Goal: Task Accomplishment & Management: Manage account settings

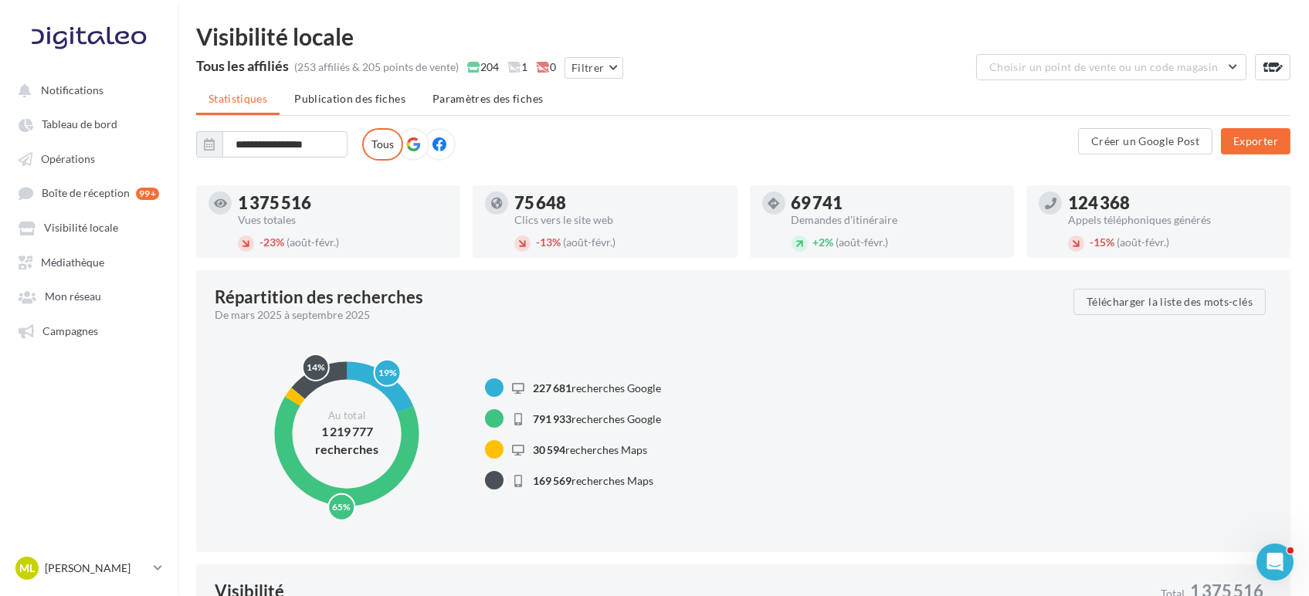
click at [414, 139] on icon at bounding box center [413, 144] width 14 height 14
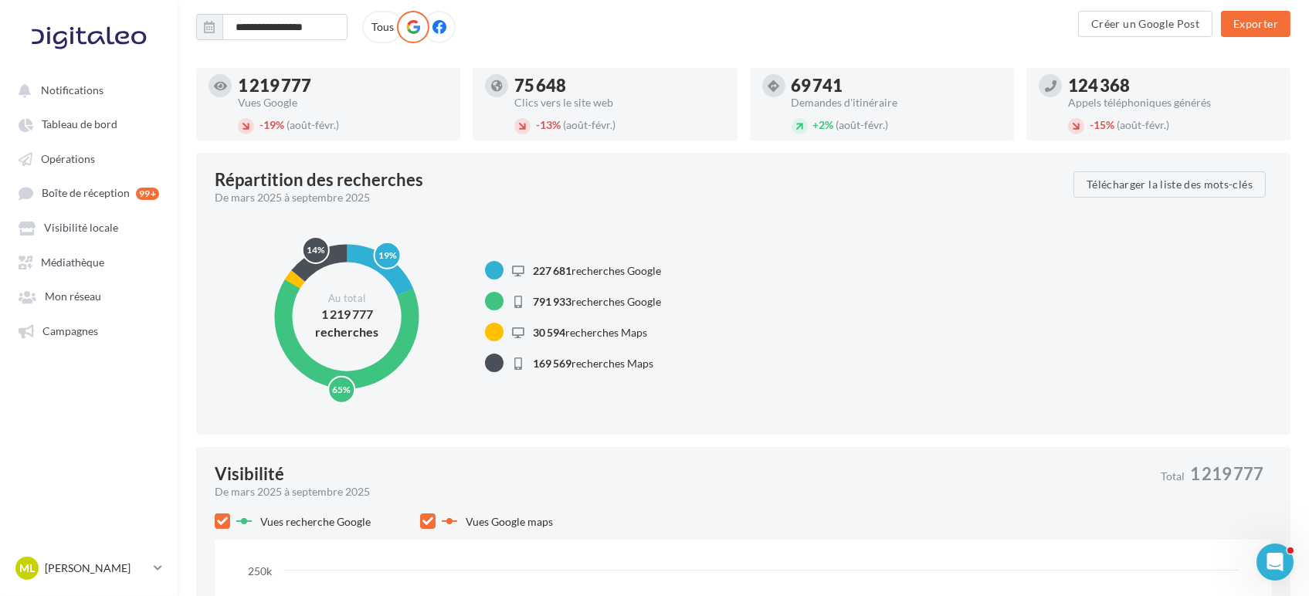
scroll to position [85, 0]
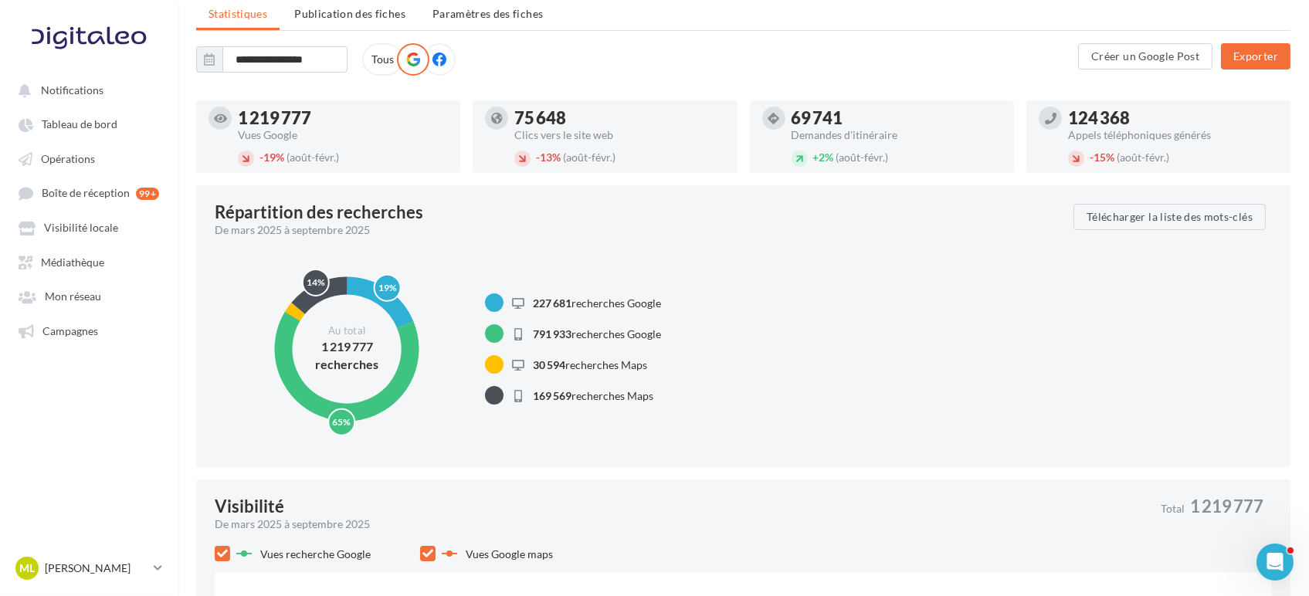
click at [440, 66] on span at bounding box center [439, 59] width 14 height 15
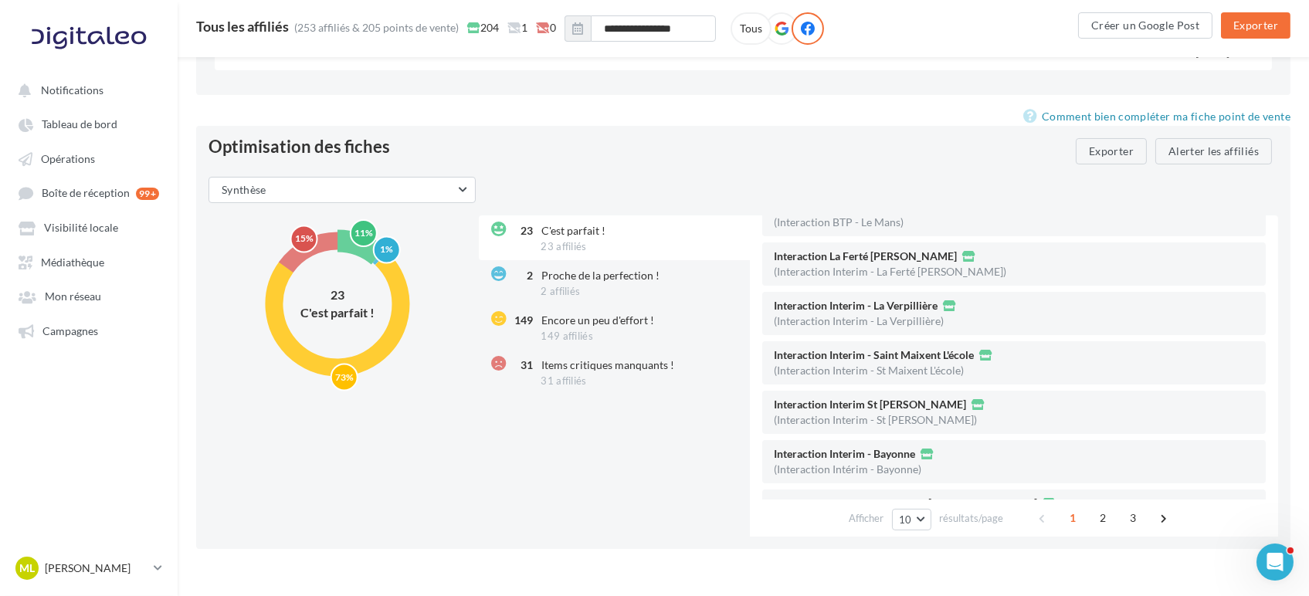
scroll to position [630, 0]
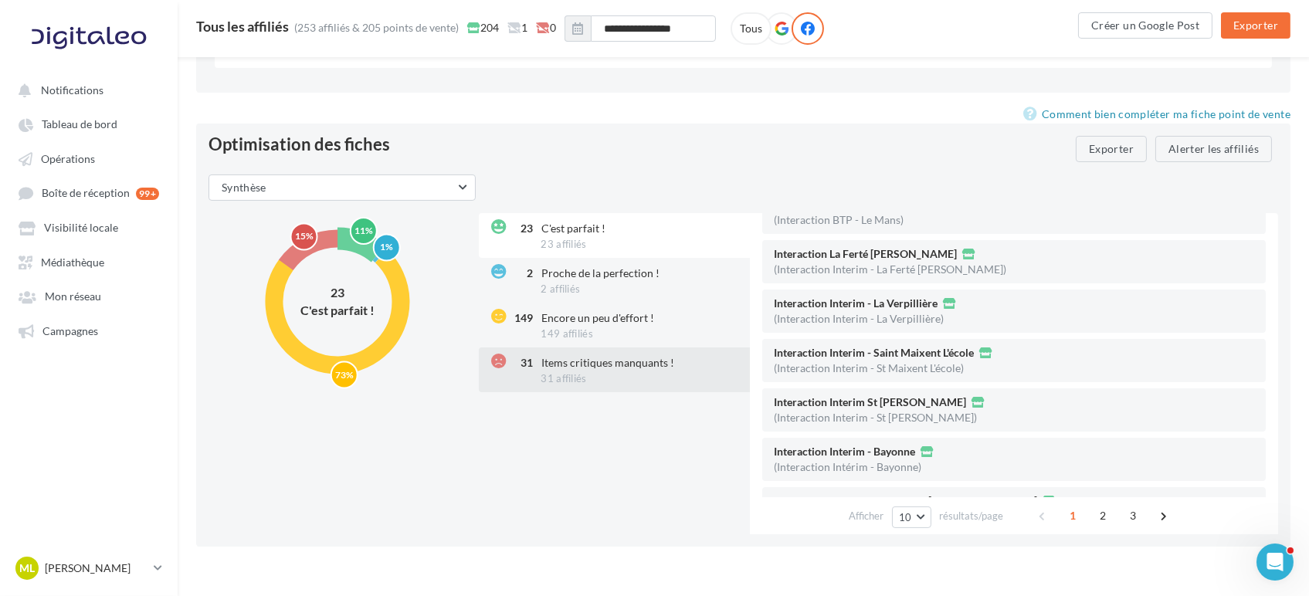
click at [594, 380] on div "31 Items critiques manquants ! 31 affiliés" at bounding box center [615, 369] width 273 height 45
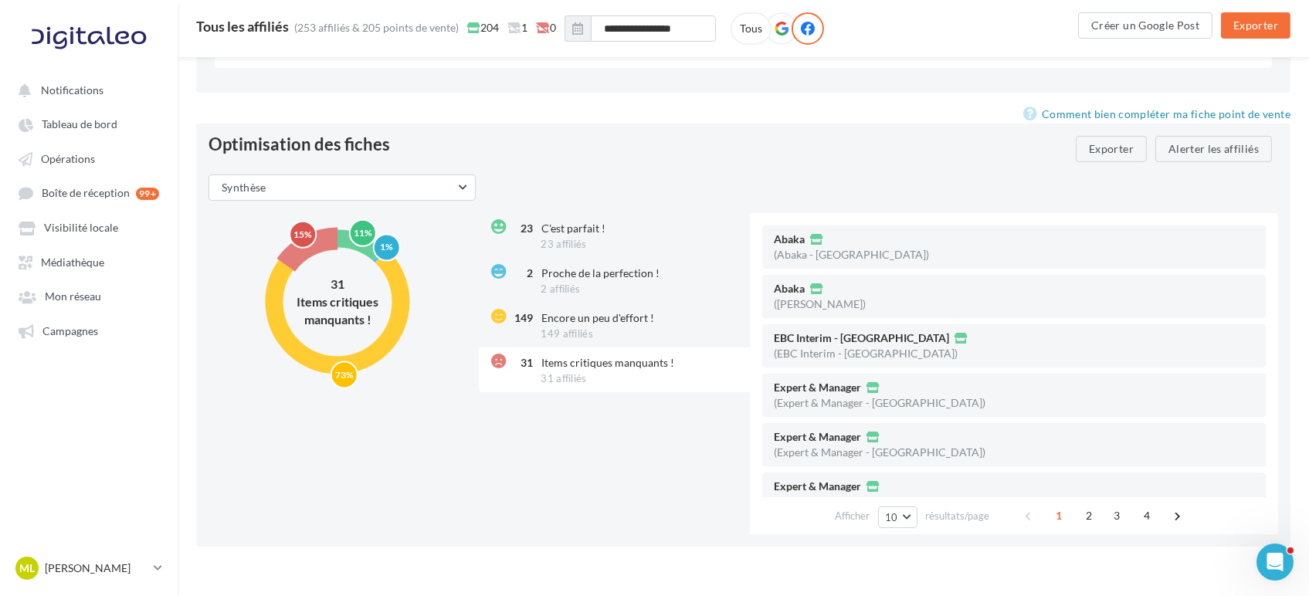
click at [609, 347] on div "31 Items critiques manquants ! 31 affiliés" at bounding box center [615, 369] width 273 height 45
click at [611, 332] on div "149 Encore un peu d'effort ! 149 affiliés" at bounding box center [615, 325] width 273 height 45
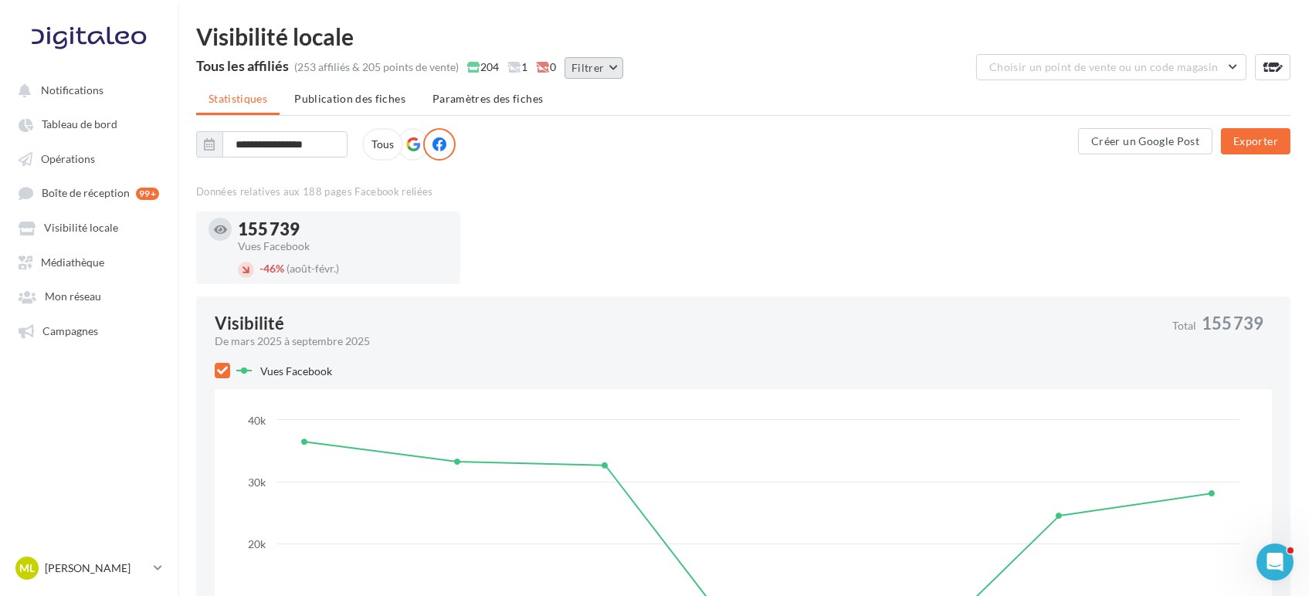
click at [599, 71] on button "Filtrer" at bounding box center [593, 68] width 59 height 22
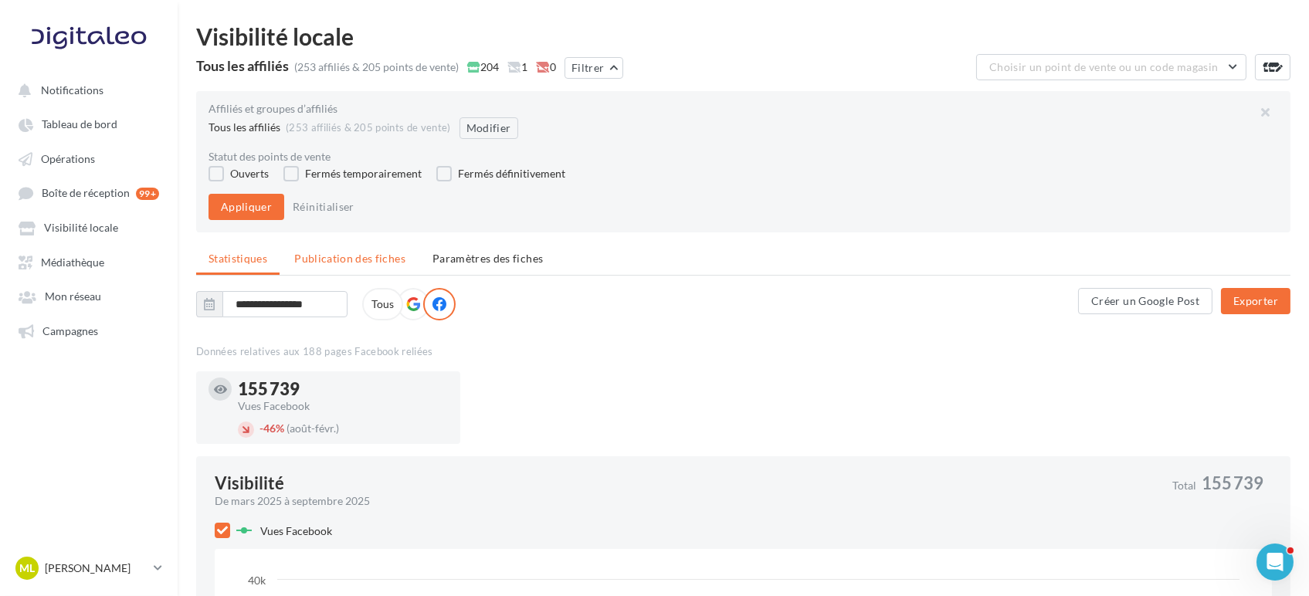
click at [366, 262] on span "Publication des fiches" at bounding box center [349, 258] width 111 height 13
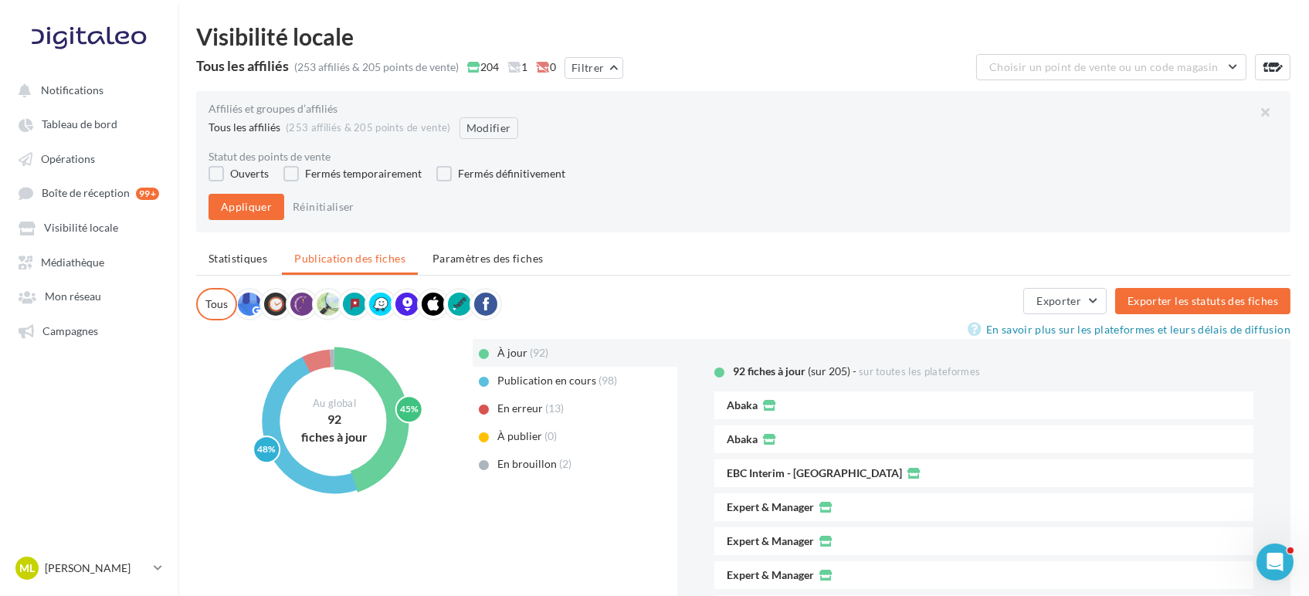
click at [512, 410] on span "En erreur" at bounding box center [520, 407] width 46 height 13
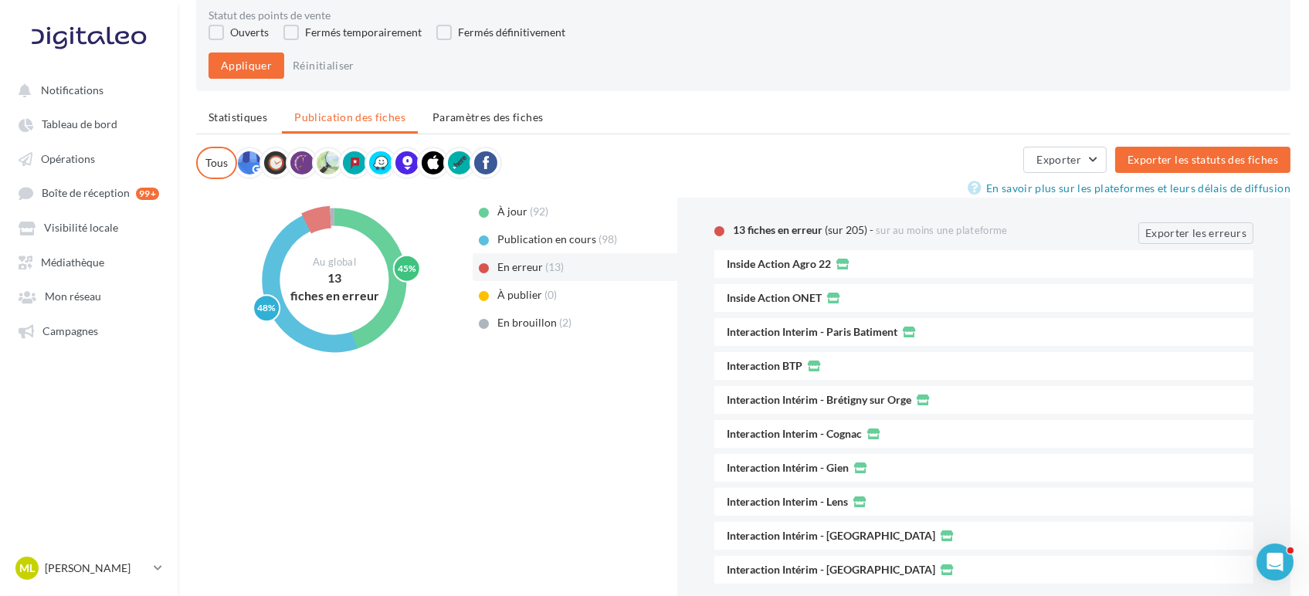
scroll to position [281, 0]
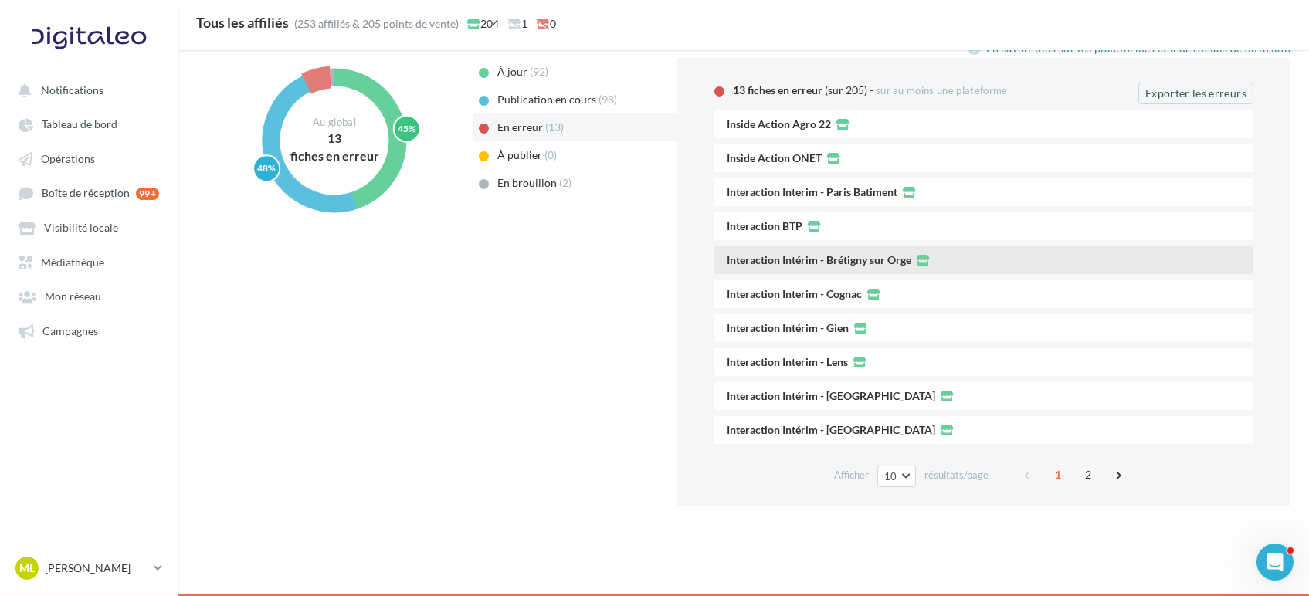
click at [814, 264] on span "Interaction Intérim - Brétigny sur Orge" at bounding box center [819, 260] width 185 height 11
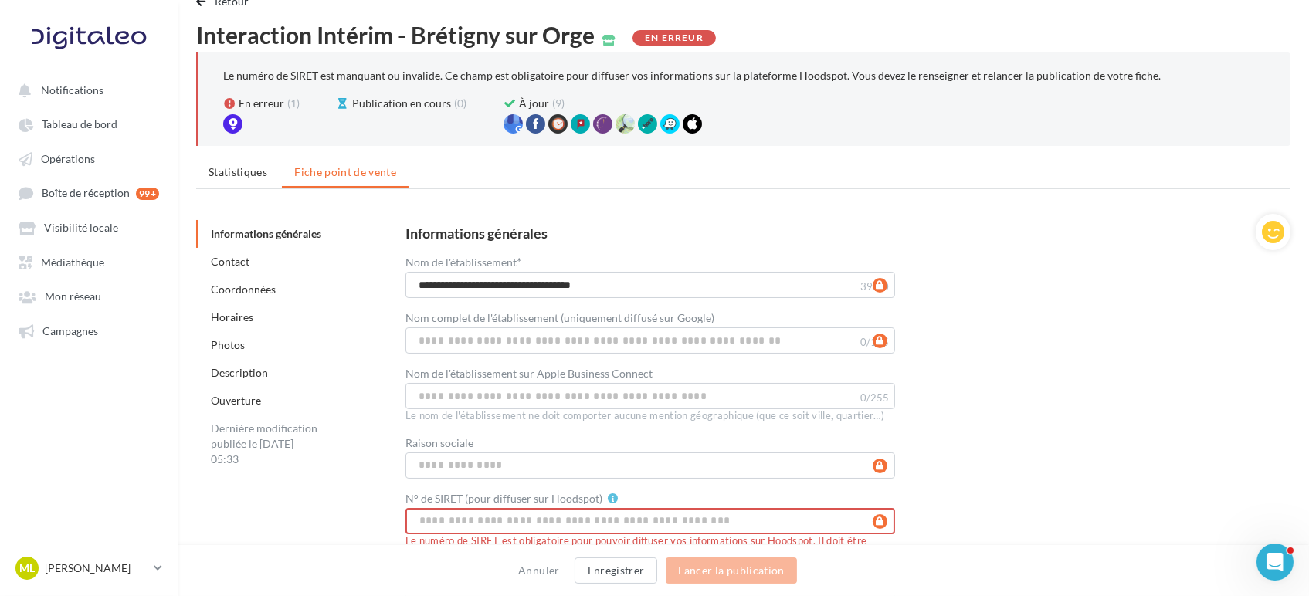
scroll to position [30, 0]
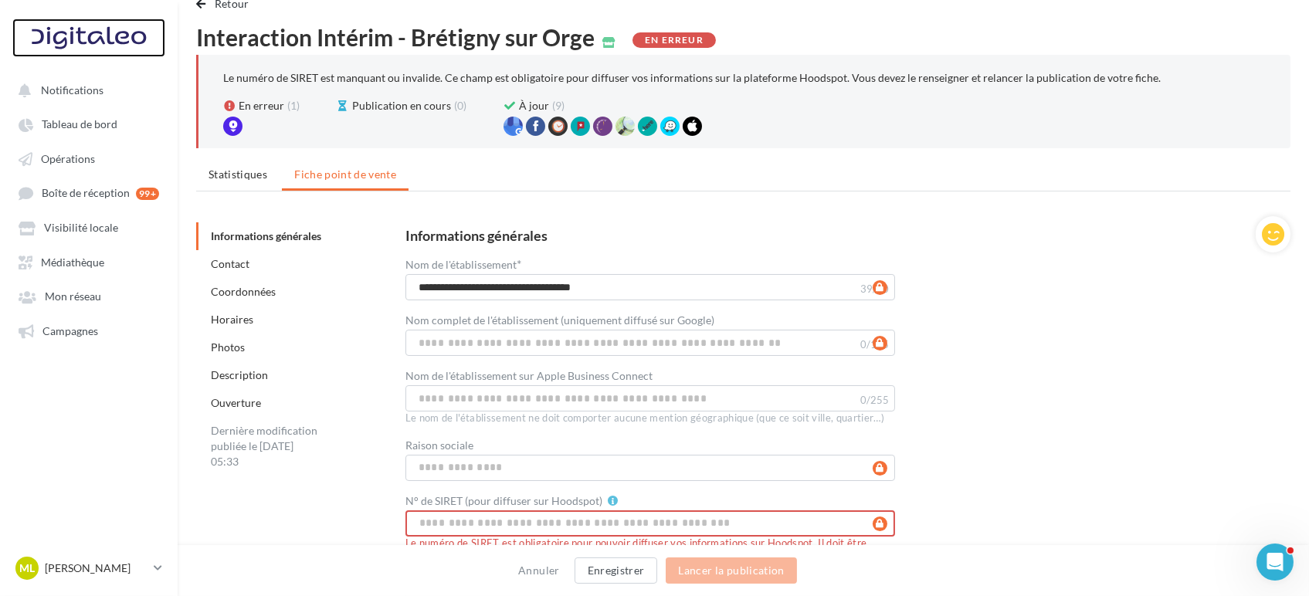
click at [73, 38] on div at bounding box center [89, 38] width 124 height 39
